Goal: Check status: Check status

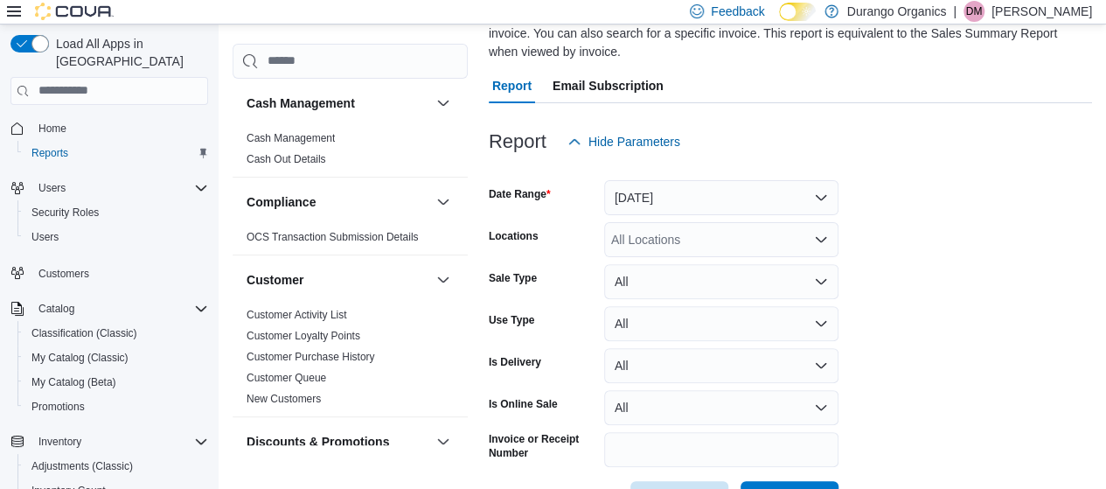
scroll to position [126, 0]
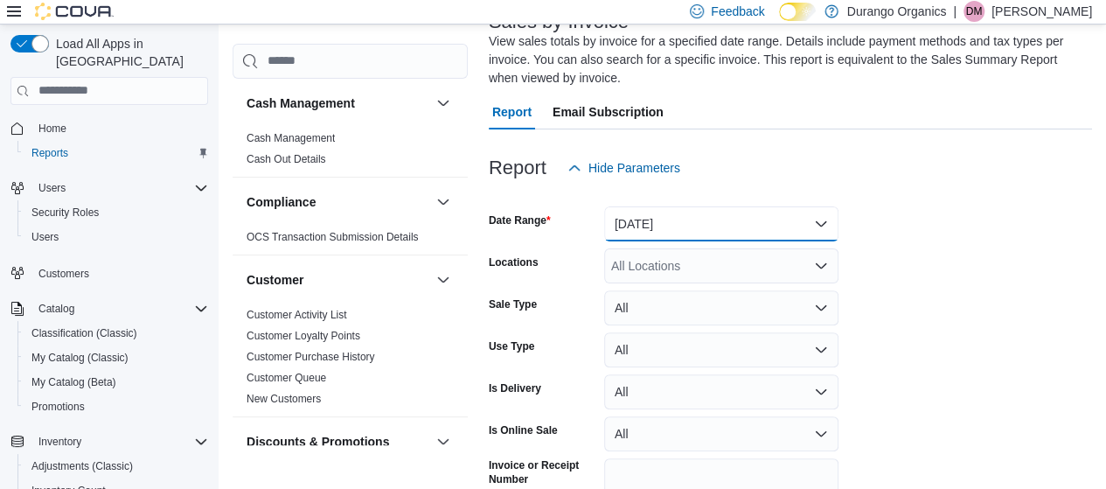
click at [771, 219] on button "[DATE]" at bounding box center [721, 223] width 234 height 35
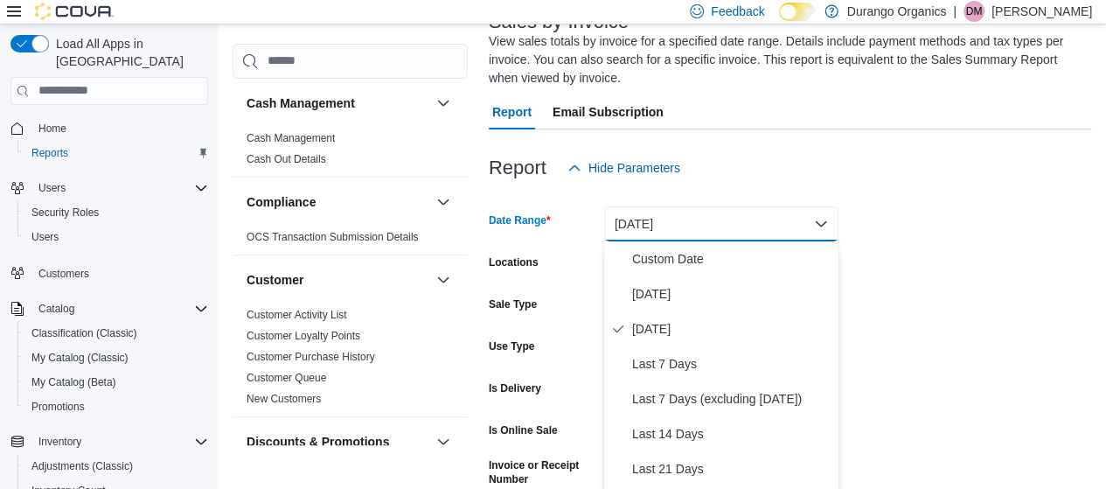
scroll to position [140, 0]
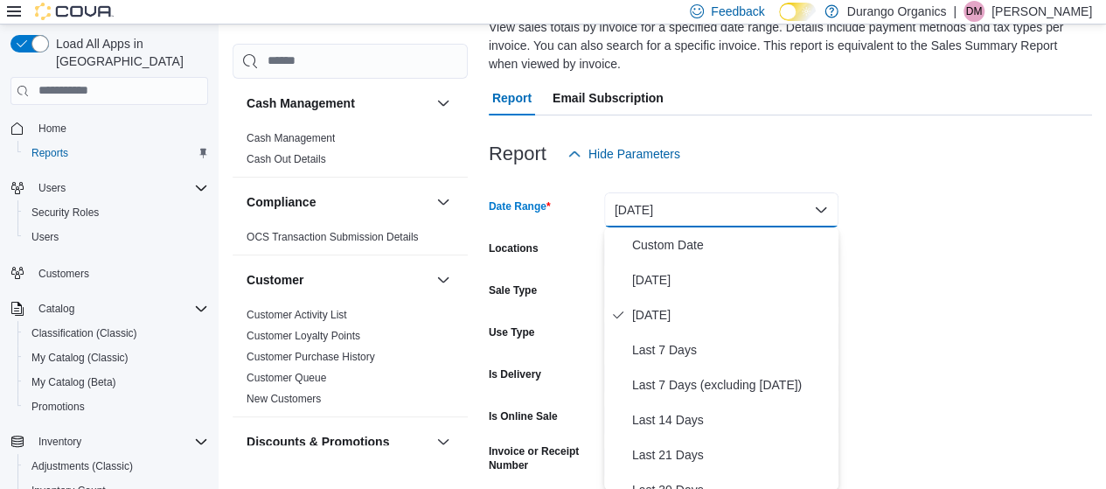
click at [923, 266] on form "Date Range [DATE] Locations All Locations Sale Type All Use Type All Is Deliver…" at bounding box center [790, 349] width 603 height 357
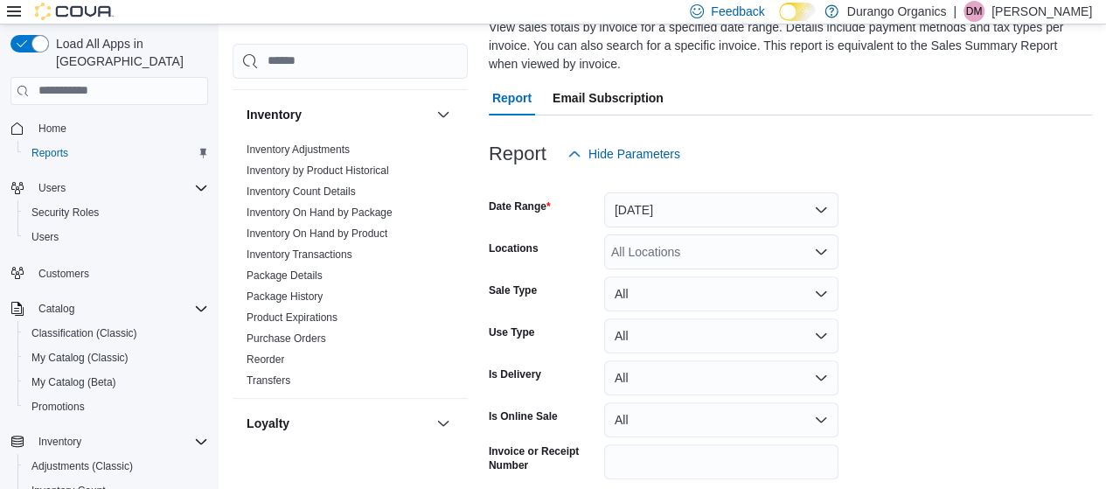
scroll to position [518, 0]
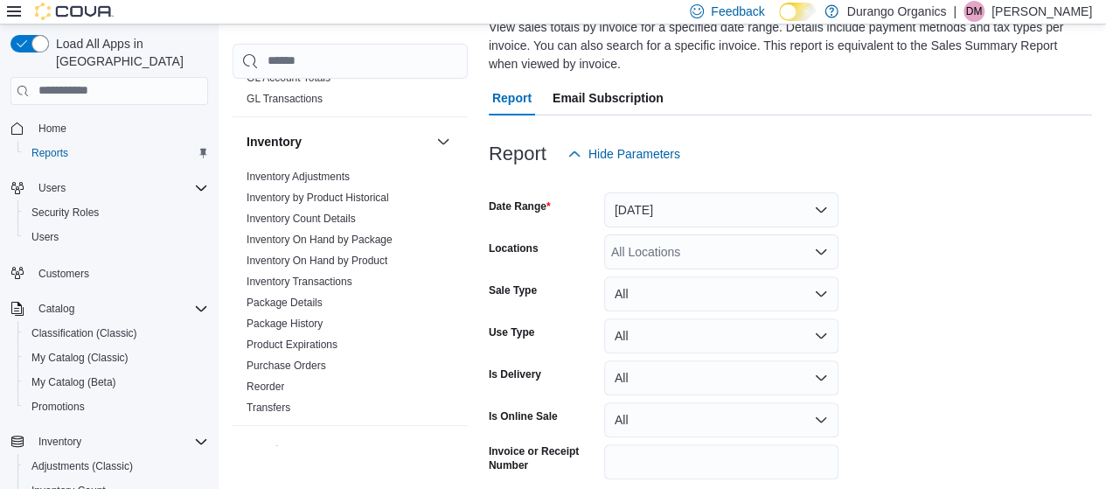
drag, startPoint x: 313, startPoint y: 321, endPoint x: 783, endPoint y: 333, distance: 470.5
click at [313, 321] on link "Package History" at bounding box center [285, 323] width 76 height 12
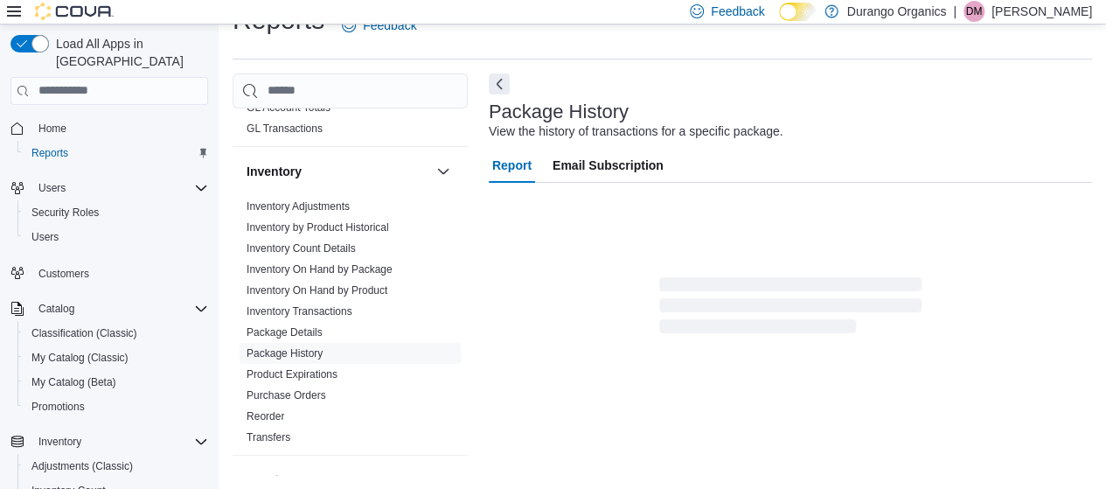
scroll to position [36, 0]
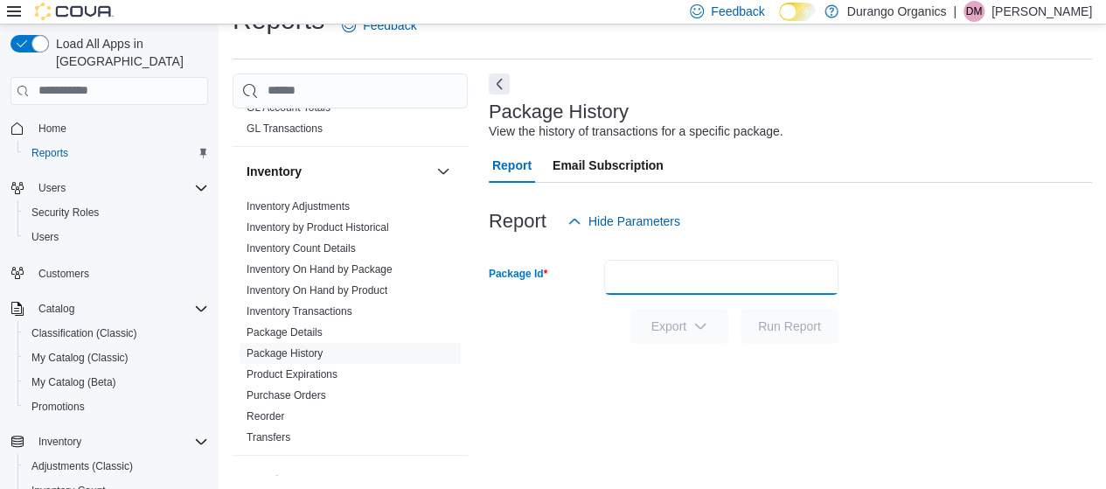
click at [723, 275] on input "Package Id" at bounding box center [721, 277] width 234 height 35
paste input "**********"
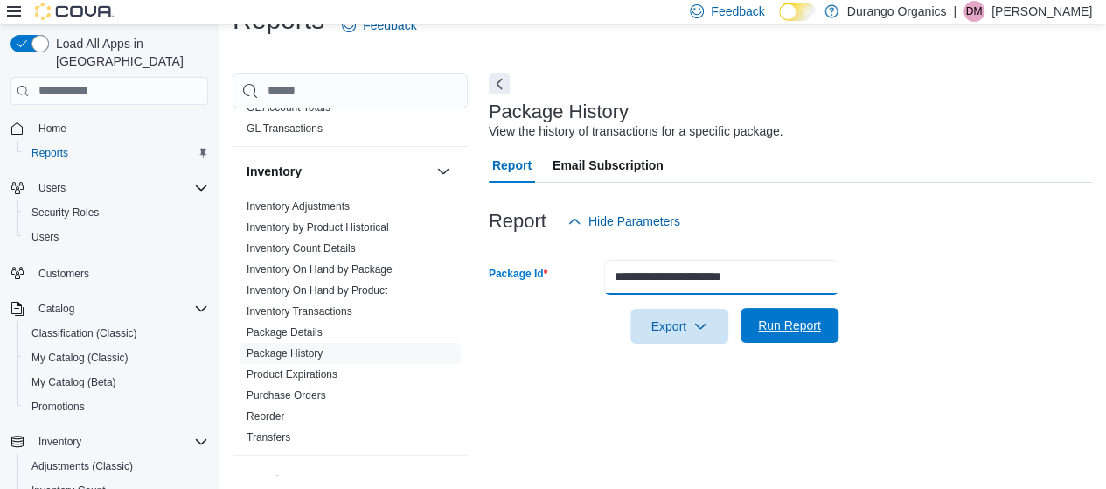
type input "**********"
click at [789, 328] on span "Run Report" at bounding box center [789, 324] width 63 height 17
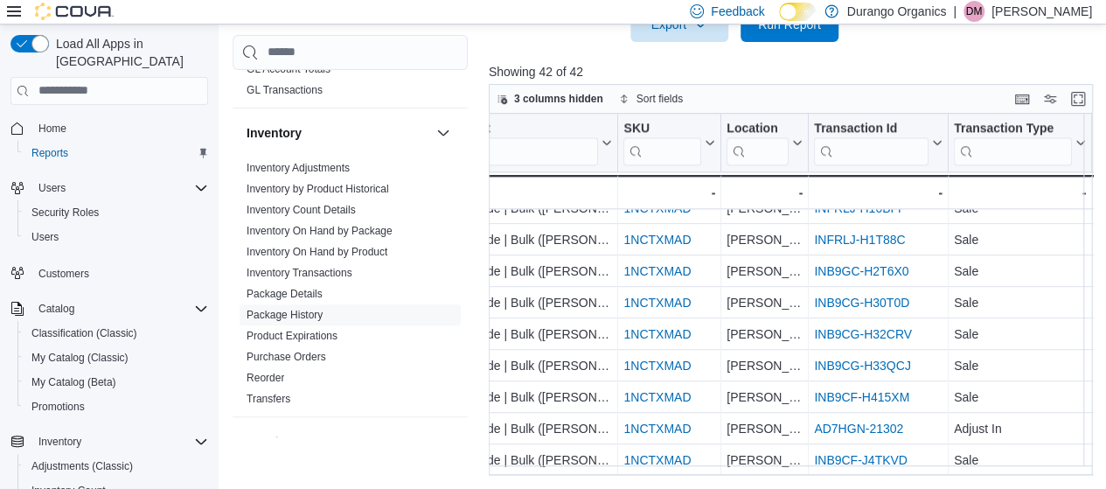
scroll to position [1064, 40]
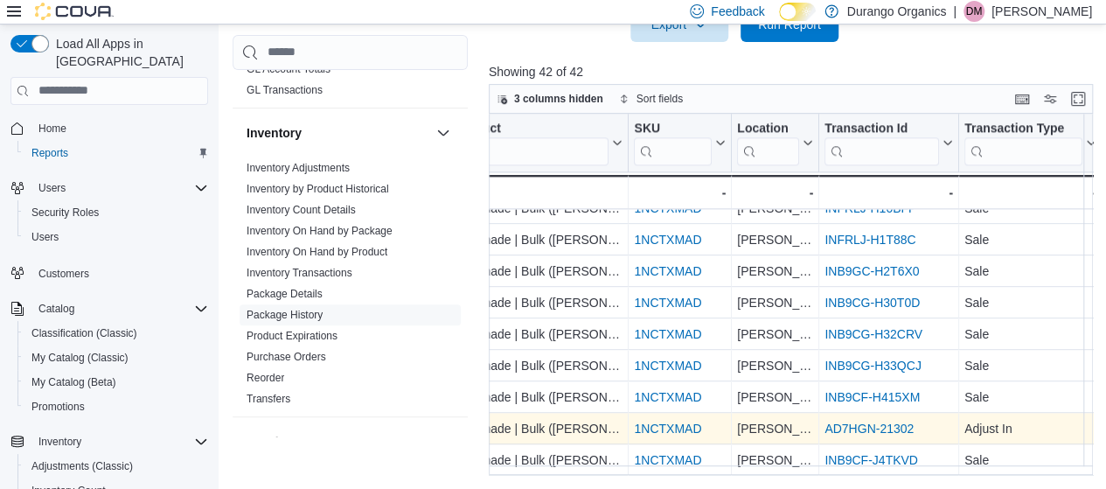
click at [869, 427] on div "AD7HGN-21302" at bounding box center [888, 428] width 129 height 21
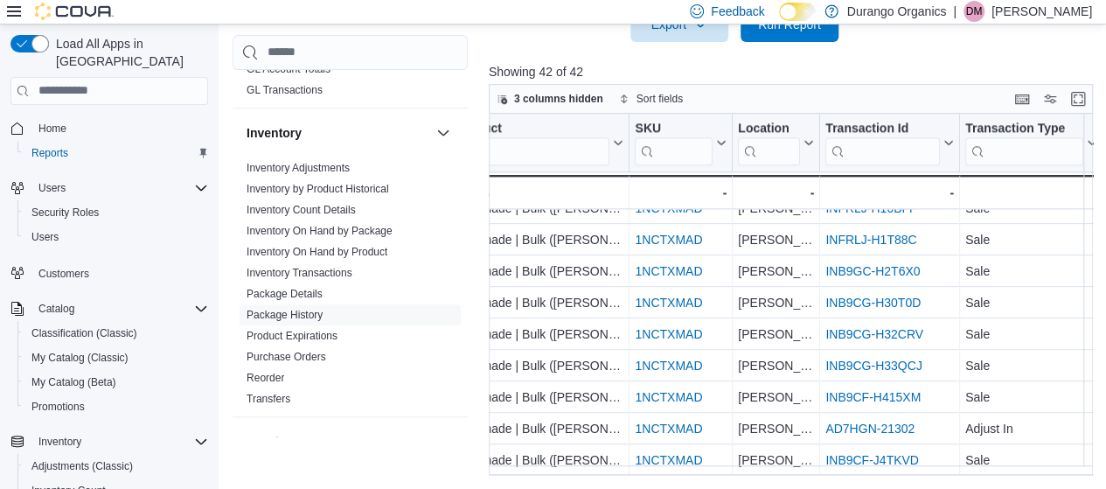
scroll to position [1064, 0]
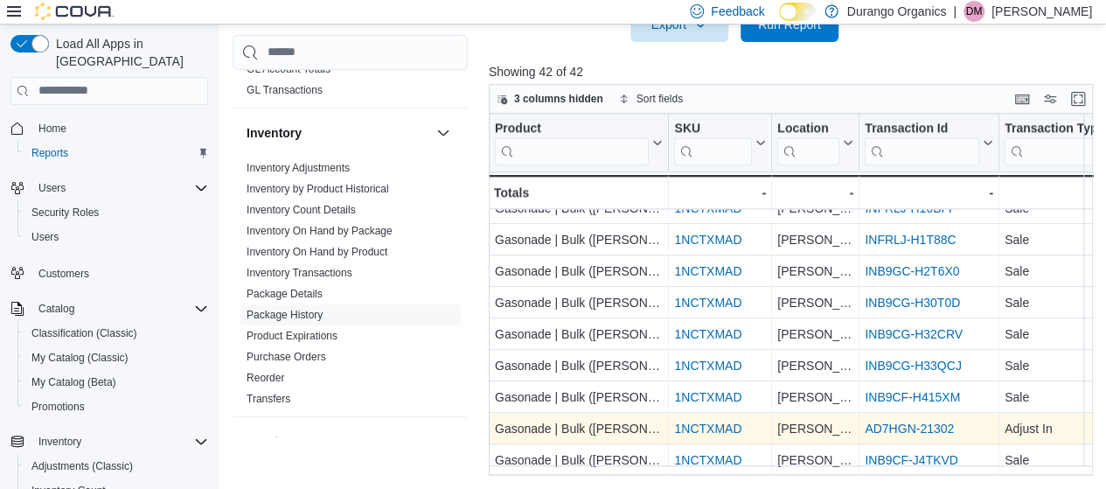
click at [909, 421] on link "AD7HGN-21302" at bounding box center [909, 428] width 89 height 14
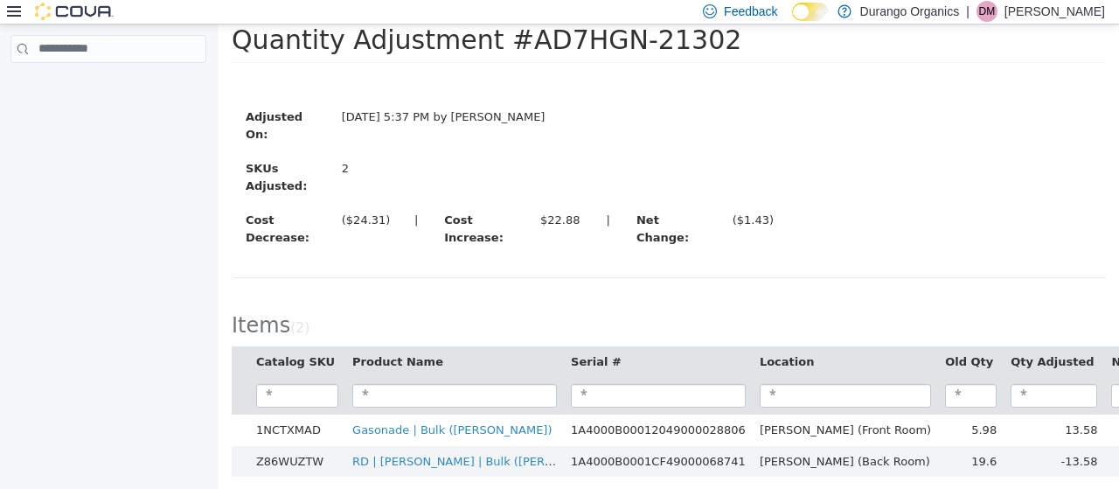
scroll to position [64, 0]
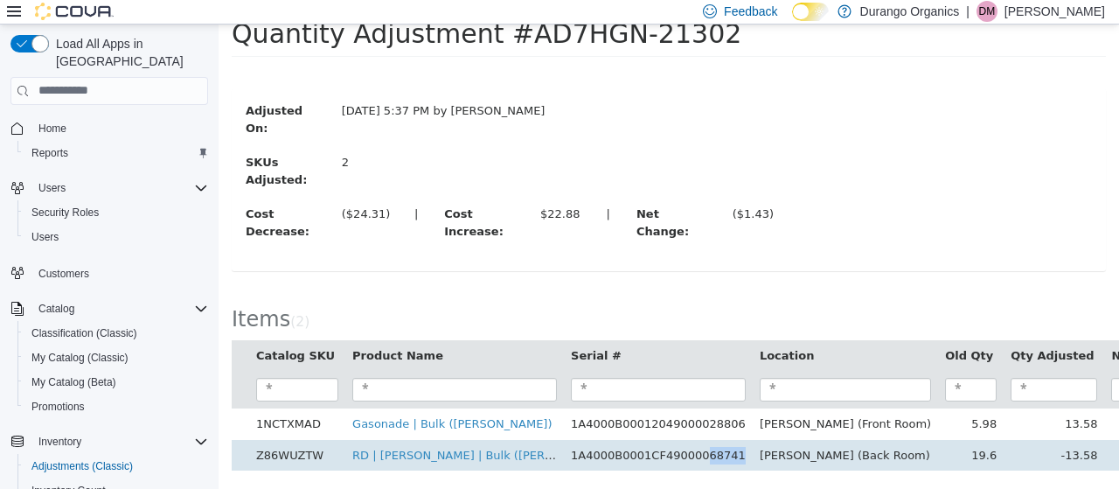
drag, startPoint x: 653, startPoint y: 441, endPoint x: 624, endPoint y: 445, distance: 29.2
click at [624, 445] on td "1A4000B0001CF49000068741" at bounding box center [658, 454] width 189 height 31
copy td "68741"
